Goal: Transaction & Acquisition: Purchase product/service

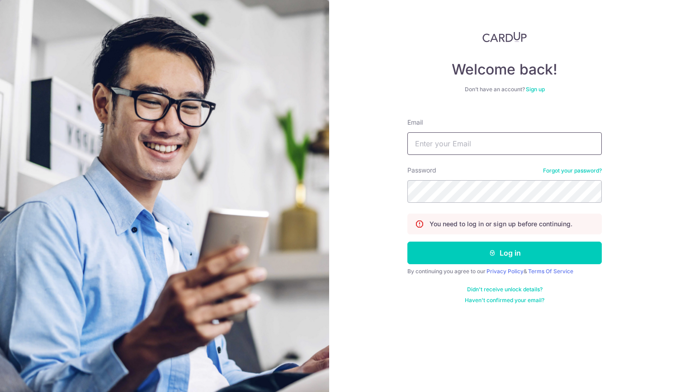
click at [455, 149] on input "Email" at bounding box center [504, 143] width 194 height 23
type input "PCLIM289@GMAIL.COM"
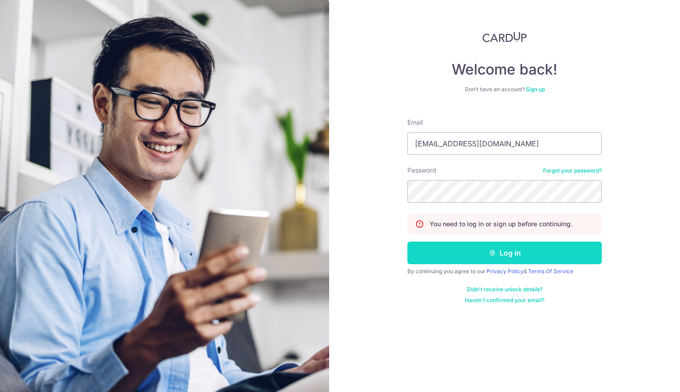
click at [516, 252] on button "Log in" at bounding box center [504, 253] width 194 height 23
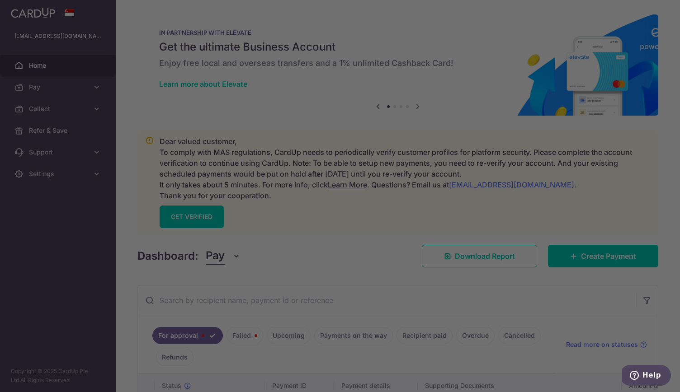
click at [71, 84] on div at bounding box center [343, 198] width 686 height 396
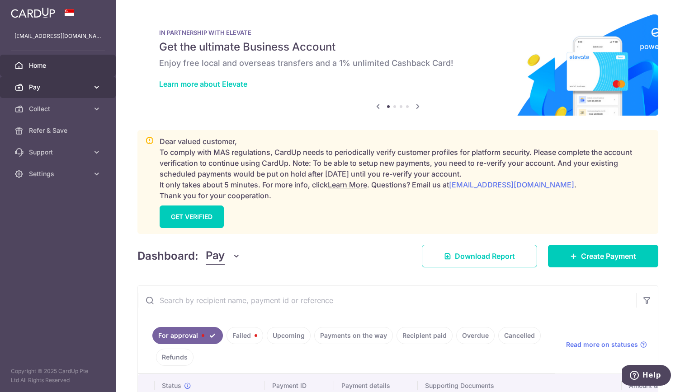
click at [80, 86] on span "Pay" at bounding box center [59, 87] width 60 height 9
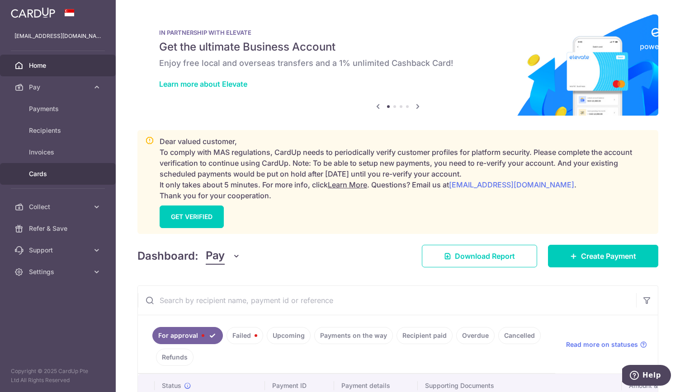
click at [56, 173] on span "Cards" at bounding box center [59, 173] width 60 height 9
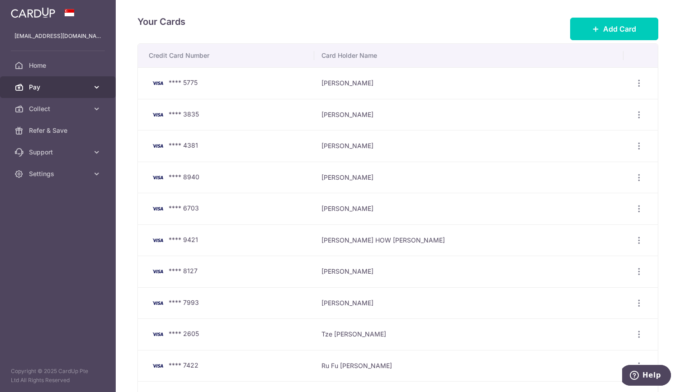
click at [43, 89] on span "Pay" at bounding box center [59, 87] width 60 height 9
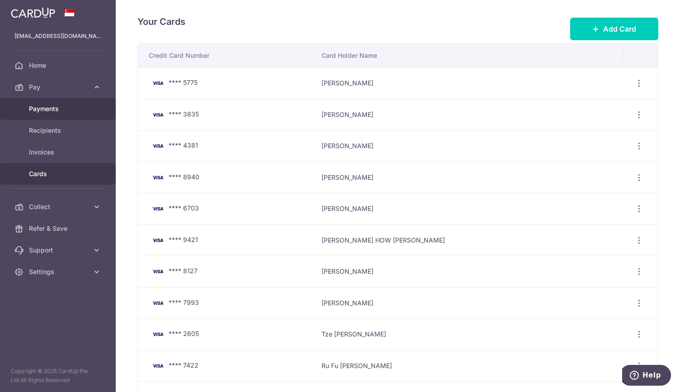
click at [50, 105] on span "Payments" at bounding box center [59, 108] width 60 height 9
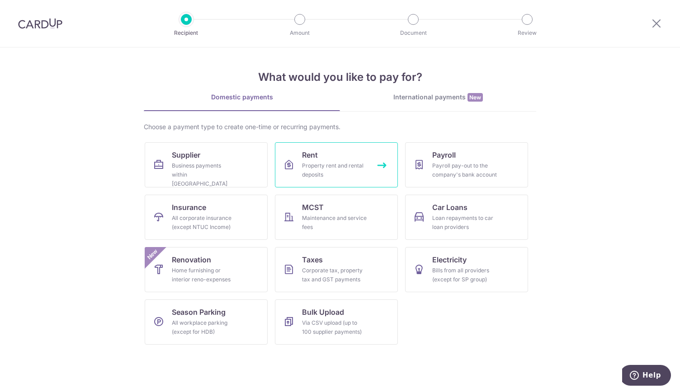
click at [312, 152] on span "Rent" at bounding box center [310, 155] width 16 height 11
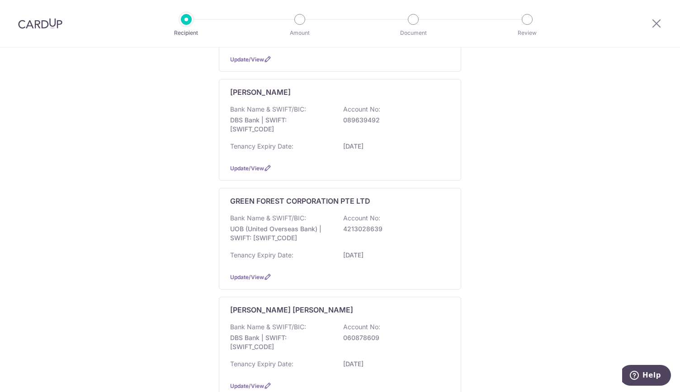
scroll to position [652, 0]
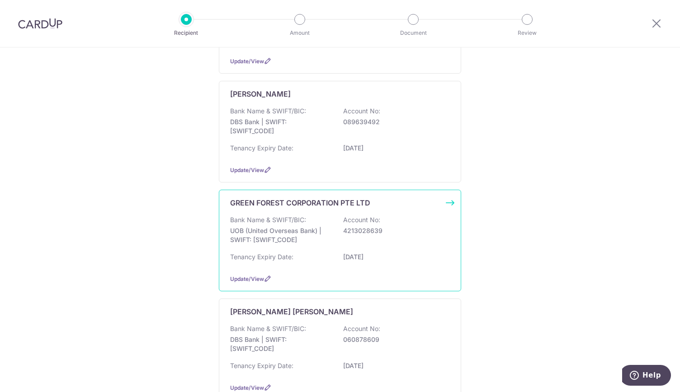
click at [270, 200] on p "GREEN FOREST CORPORATION PTE LTD" at bounding box center [300, 202] width 140 height 11
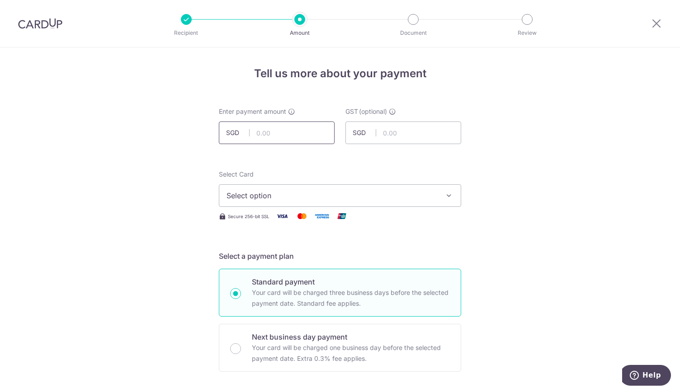
click at [291, 138] on input "text" at bounding box center [277, 133] width 116 height 23
type input "7,000.00"
click at [255, 195] on span "Select option" at bounding box center [331, 195] width 211 height 11
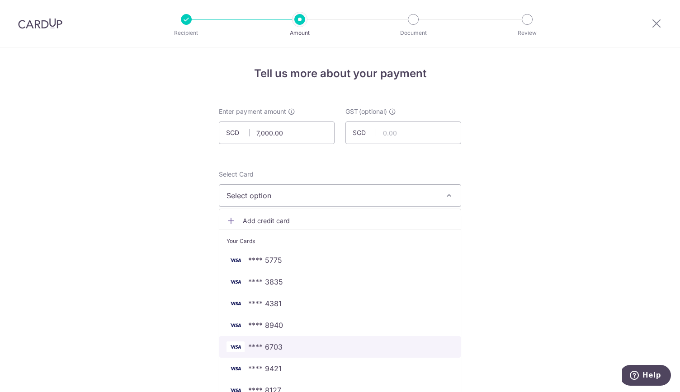
click at [262, 346] on span "**** 6703" at bounding box center [265, 347] width 34 height 11
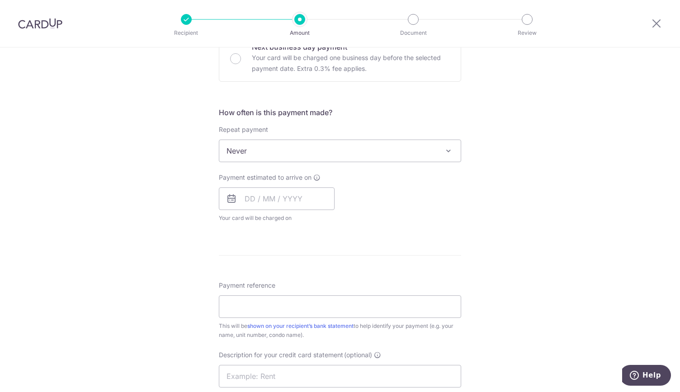
scroll to position [296, 0]
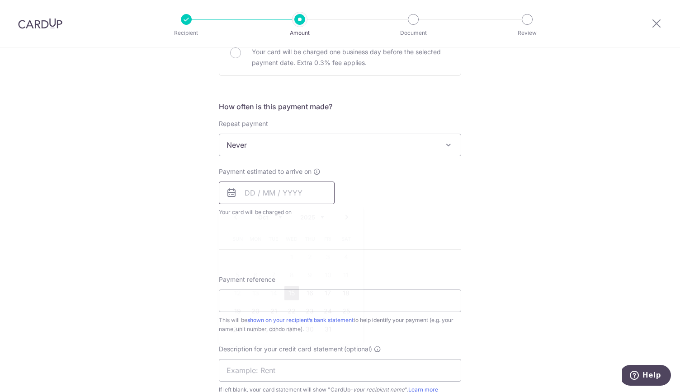
click at [252, 194] on input "text" at bounding box center [277, 193] width 116 height 23
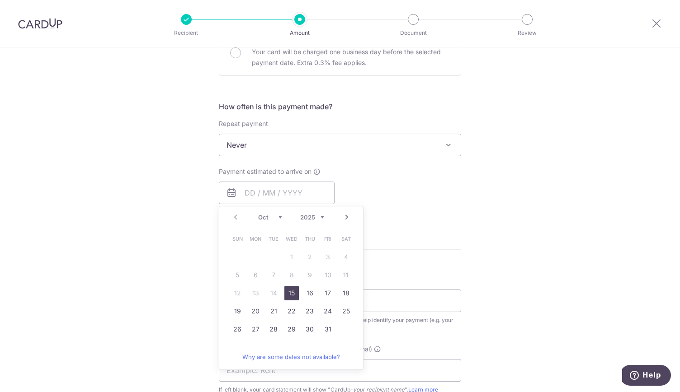
click at [291, 295] on link "15" at bounding box center [291, 293] width 14 height 14
type input "[DATE]"
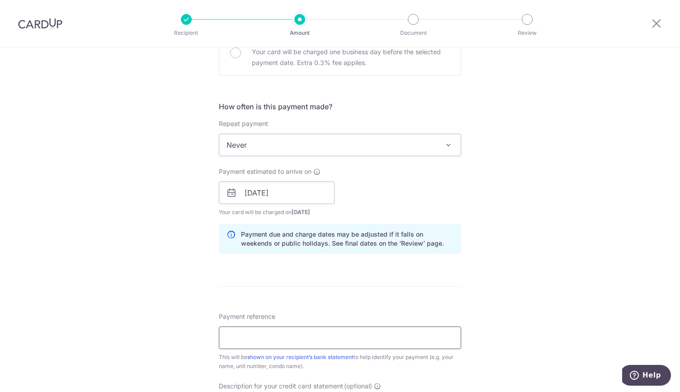
click at [247, 337] on input "Payment reference" at bounding box center [340, 338] width 242 height 23
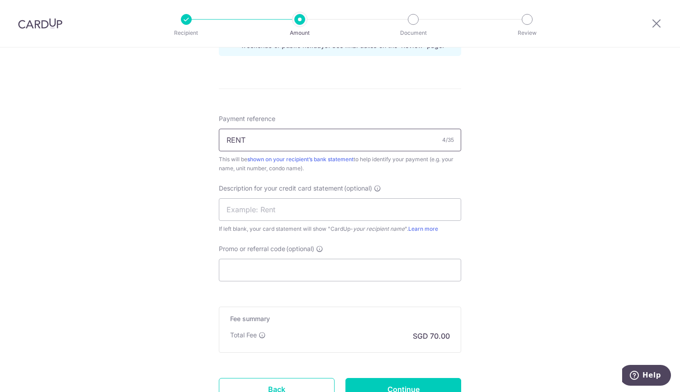
scroll to position [495, 0]
type input "RENT"
click at [224, 213] on input "text" at bounding box center [340, 208] width 242 height 23
type input "RENT"
click at [406, 385] on input "Continue" at bounding box center [403, 388] width 116 height 23
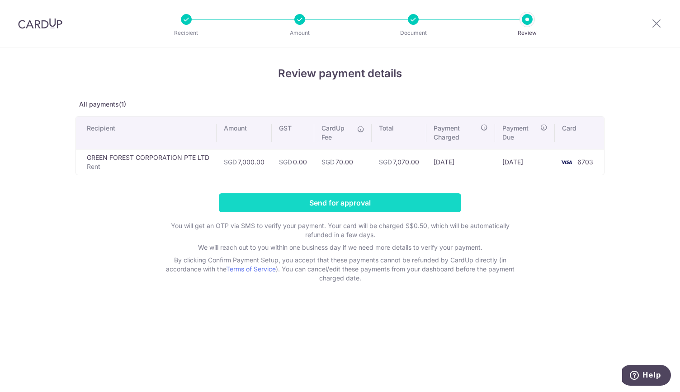
click at [367, 204] on input "Send for approval" at bounding box center [340, 202] width 242 height 19
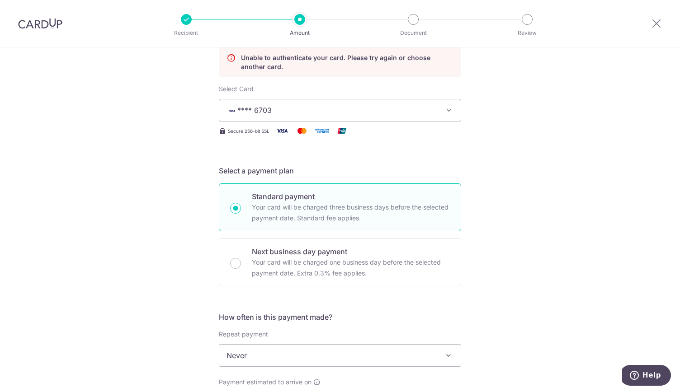
click at [271, 63] on p "Unable to authenticate your card. Please try again or choose another card." at bounding box center [347, 62] width 212 height 18
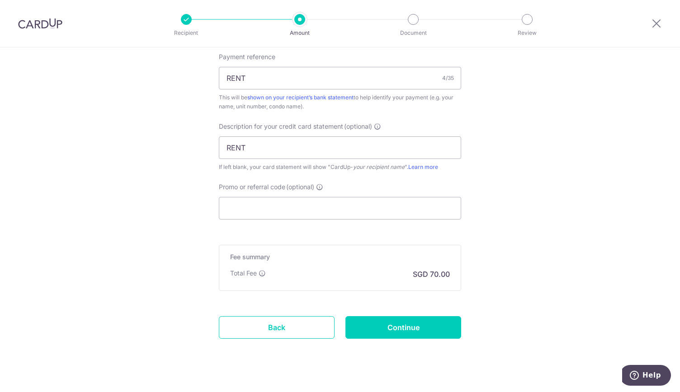
scroll to position [605, 0]
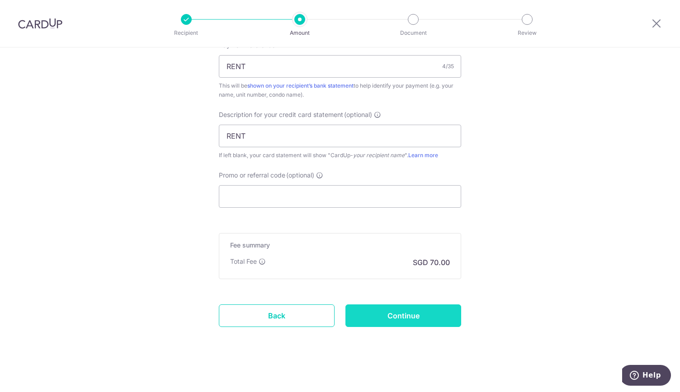
click at [395, 313] on input "Continue" at bounding box center [403, 316] width 116 height 23
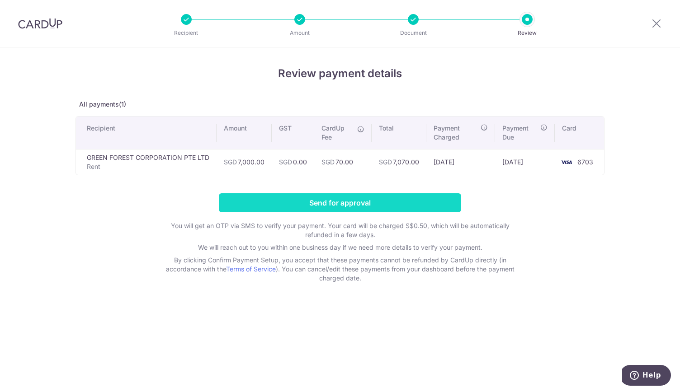
click at [391, 206] on input "Send for approval" at bounding box center [340, 202] width 242 height 19
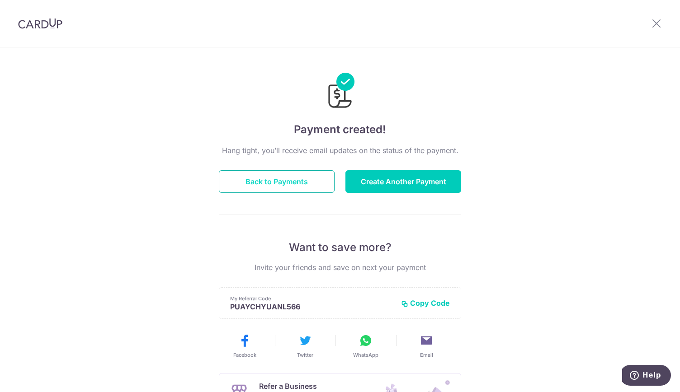
click at [279, 182] on button "Back to Payments" at bounding box center [277, 181] width 116 height 23
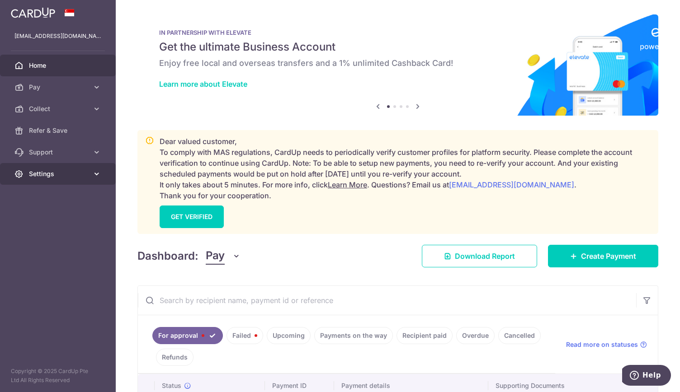
click at [43, 175] on span "Settings" at bounding box center [59, 173] width 60 height 9
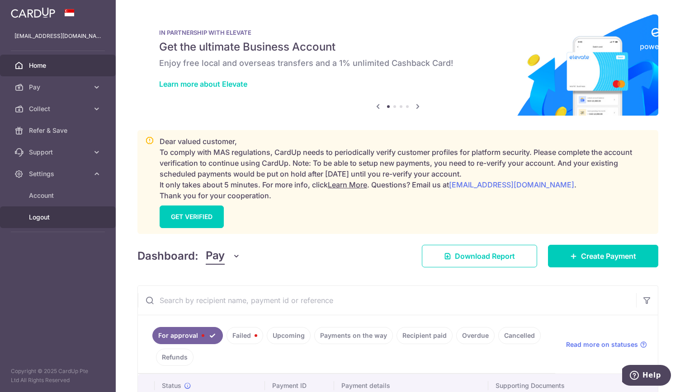
click at [45, 218] on span "Logout" at bounding box center [59, 217] width 60 height 9
